Goal: Transaction & Acquisition: Purchase product/service

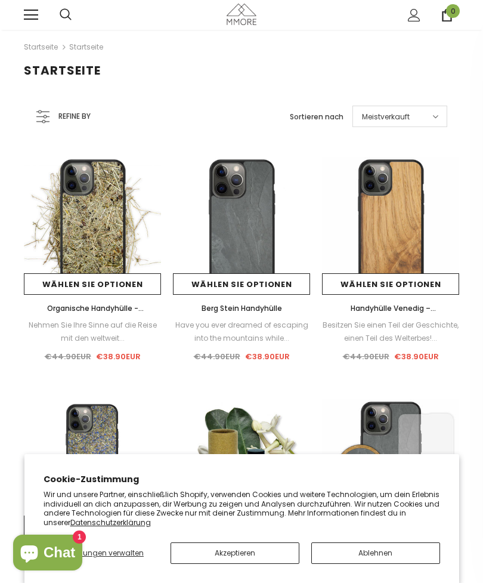
click at [70, 97] on div "Startseite" at bounding box center [241, 81] width 483 height 36
click at [82, 111] on span "Refine by" at bounding box center [74, 116] width 32 height 13
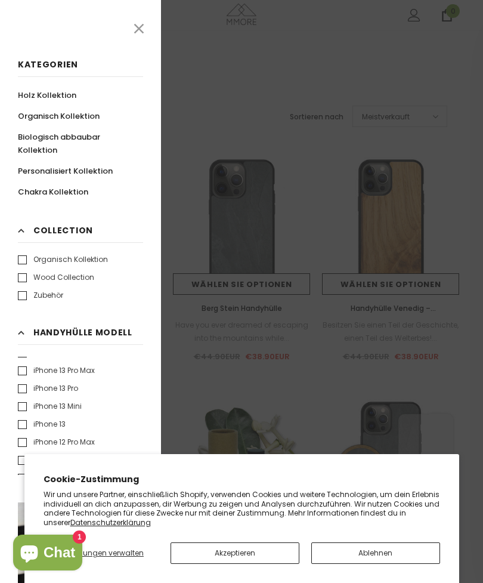
scroll to position [223, 0]
click at [17, 387] on div "Kategorien Holz Kollektion Organisch Kollektion Biologisch abbaubar Kollektion …" at bounding box center [80, 291] width 161 height 583
click at [24, 389] on label "iPhone 13 Pro" at bounding box center [48, 389] width 60 height 12
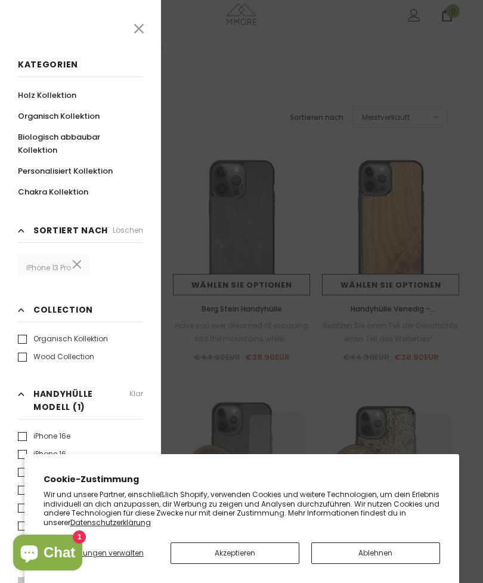
click at [26, 389] on h3 "Handyhülle Modell (1) Klar" at bounding box center [80, 403] width 125 height 32
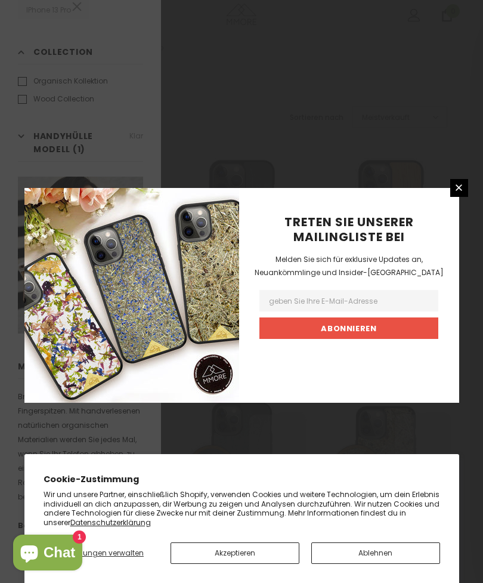
click at [462, 193] on icon at bounding box center [459, 187] width 10 height 10
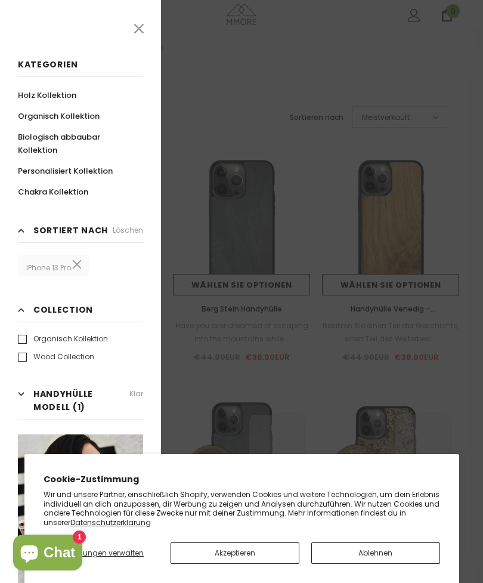
click at [360, 562] on button "Ablehnen" at bounding box center [375, 552] width 129 height 21
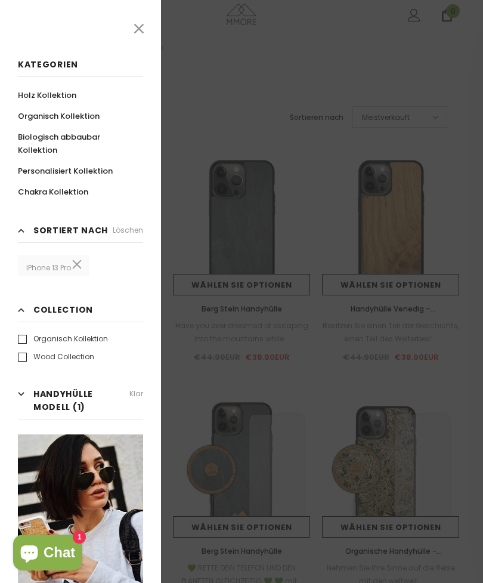
click at [136, 17] on div "Kategorien Holz Kollektion Organisch Kollektion Biologisch abbaubar Kollektion …" at bounding box center [80, 291] width 161 height 583
click at [140, 23] on icon at bounding box center [139, 29] width 16 height 16
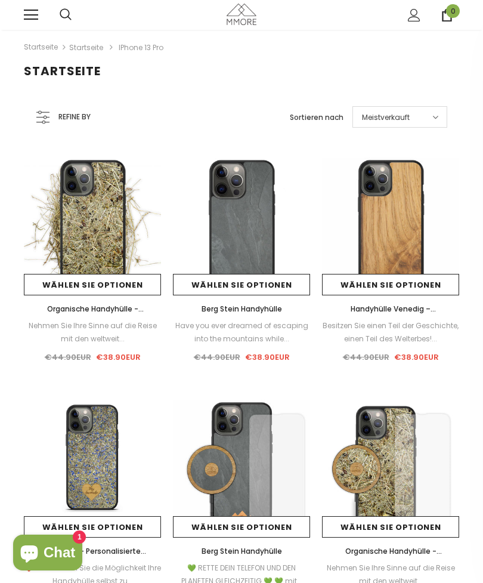
click at [422, 111] on div "Meistverkauft" at bounding box center [399, 116] width 95 height 21
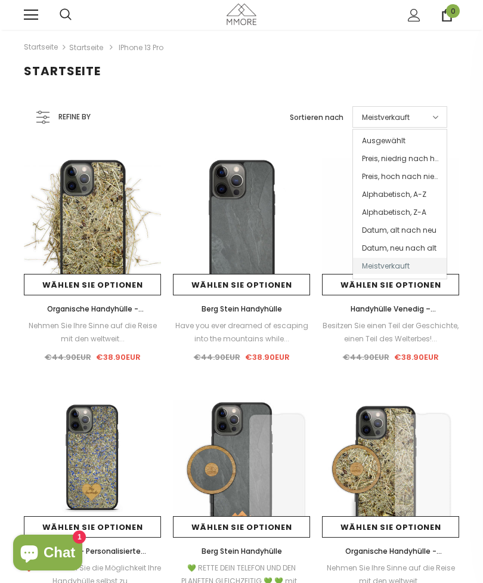
click at [7, 420] on div "Startseite Startseite Startseite iPhone 13 Pro Refine by Kategorien Holz Kollek…" at bounding box center [241, 578] width 483 height 1096
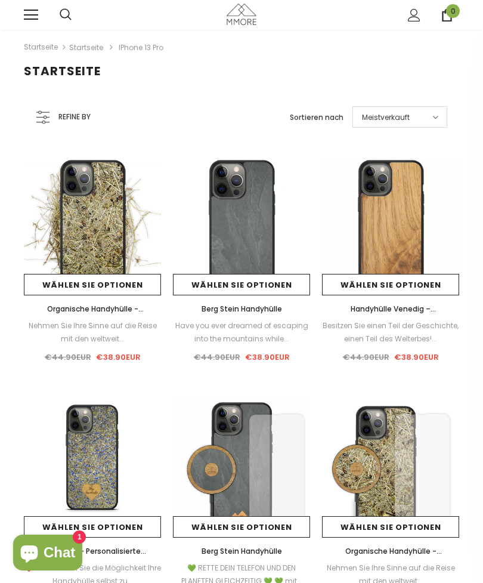
click at [423, 125] on div "Meistverkauft" at bounding box center [399, 116] width 95 height 21
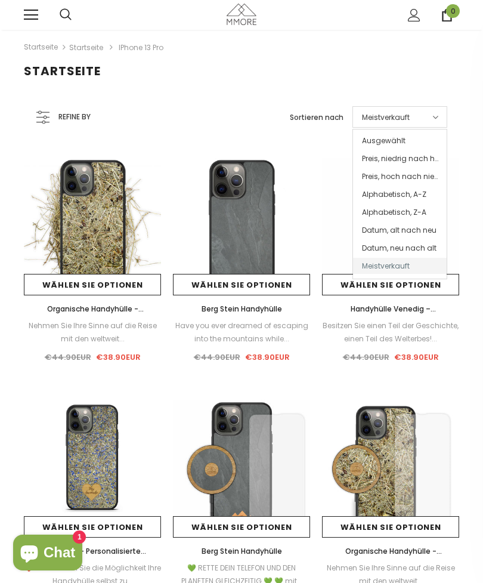
click at [426, 129] on ul "Ausgewählt Preis, niedrig nach hoch Preis, hoch nach niedrig Alphabetisch, A-Z …" at bounding box center [399, 204] width 95 height 150
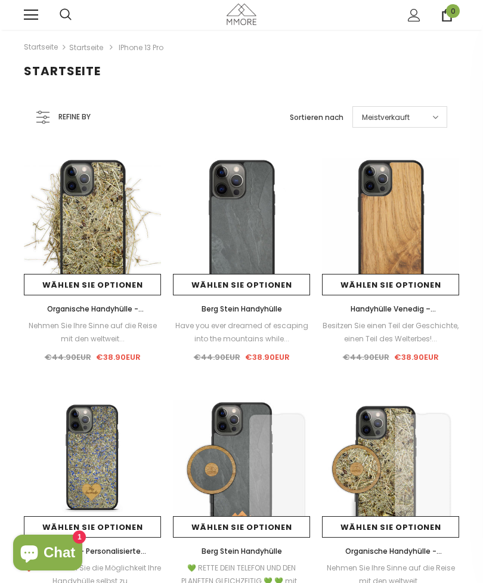
click at [432, 120] on icon at bounding box center [435, 117] width 6 height 10
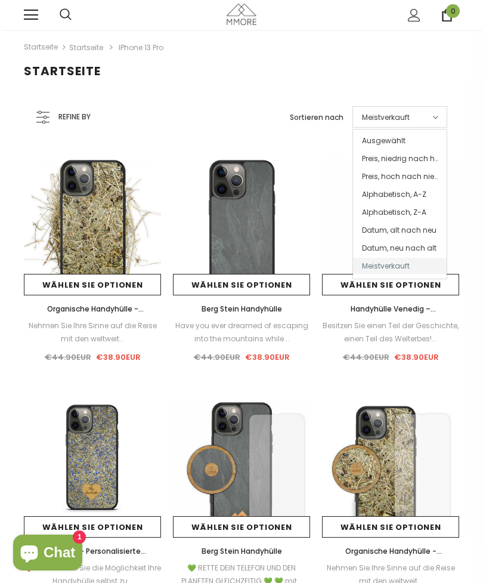
click at [426, 156] on span "Preis, niedrig nach hoch" at bounding box center [400, 158] width 94 height 16
